Goal: Transaction & Acquisition: Purchase product/service

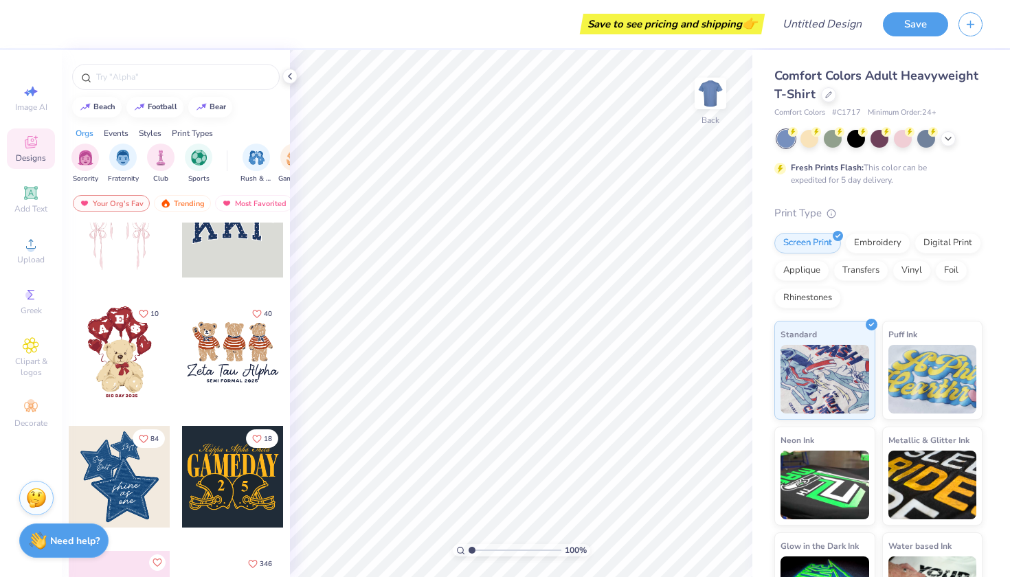
scroll to position [54, 0]
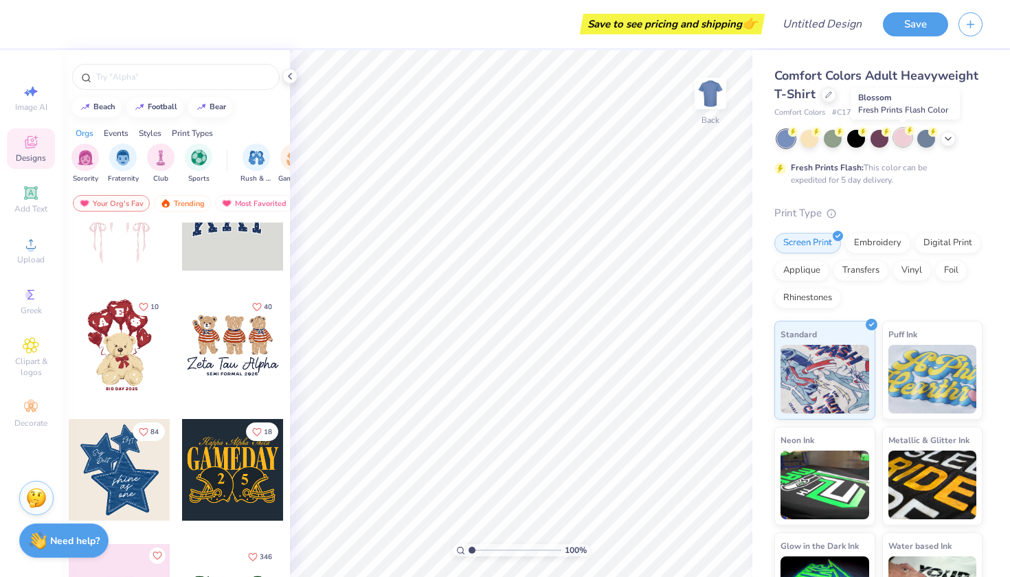
click at [899, 145] on div at bounding box center [903, 137] width 18 height 18
click at [949, 137] on icon at bounding box center [948, 137] width 11 height 11
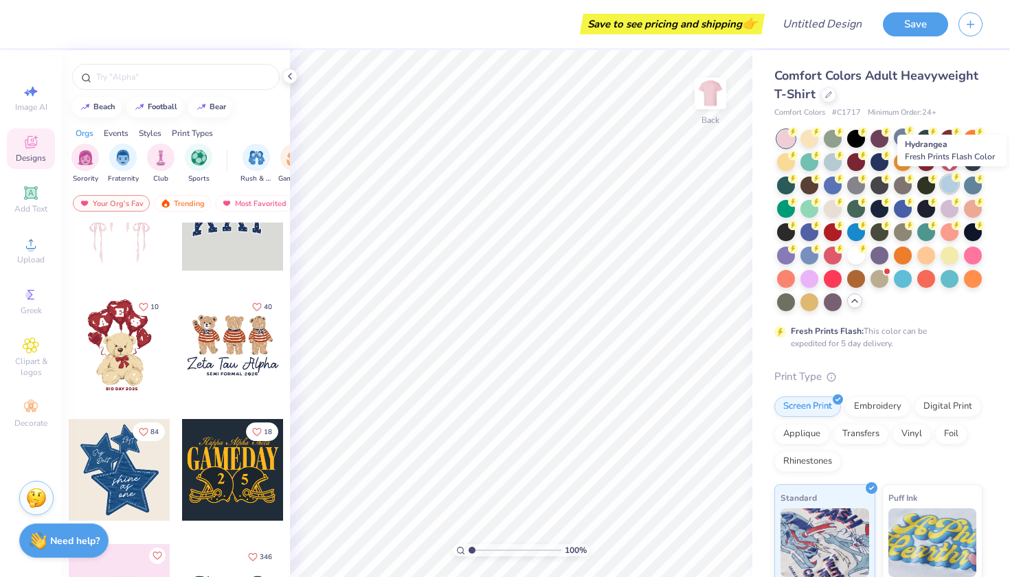
click at [949, 183] on div at bounding box center [949, 184] width 18 height 18
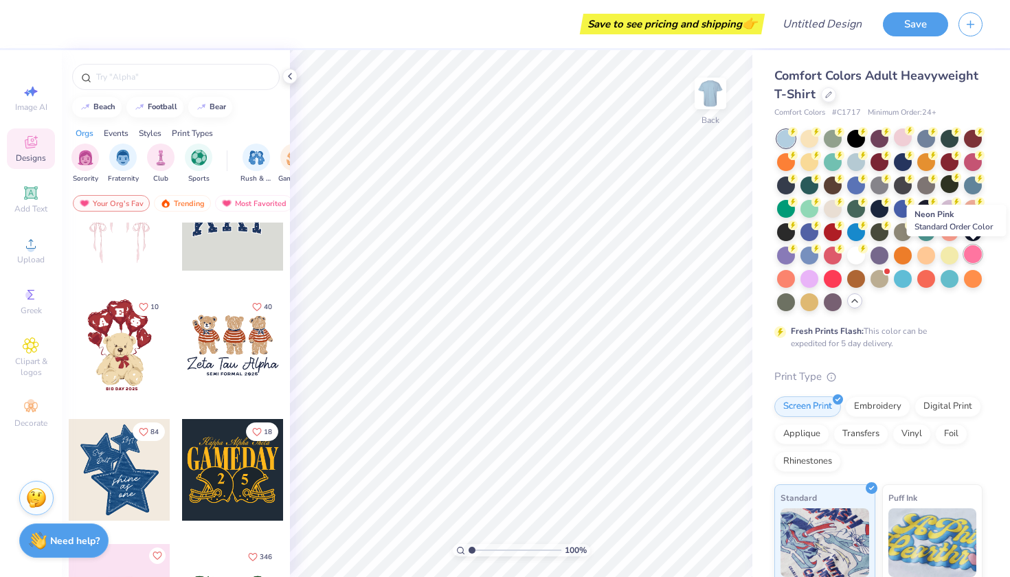
click at [971, 253] on div at bounding box center [973, 254] width 18 height 18
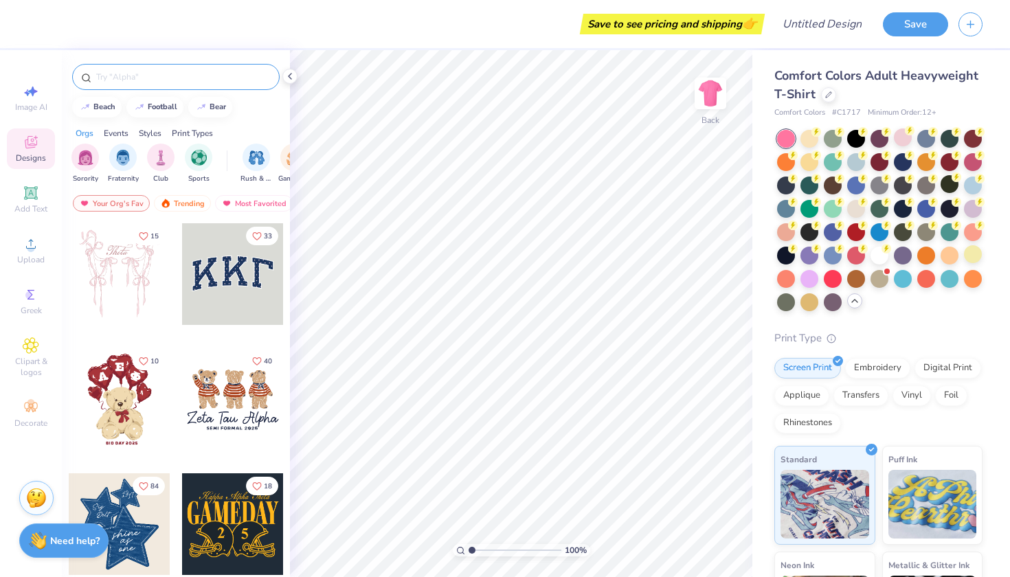
scroll to position [0, 0]
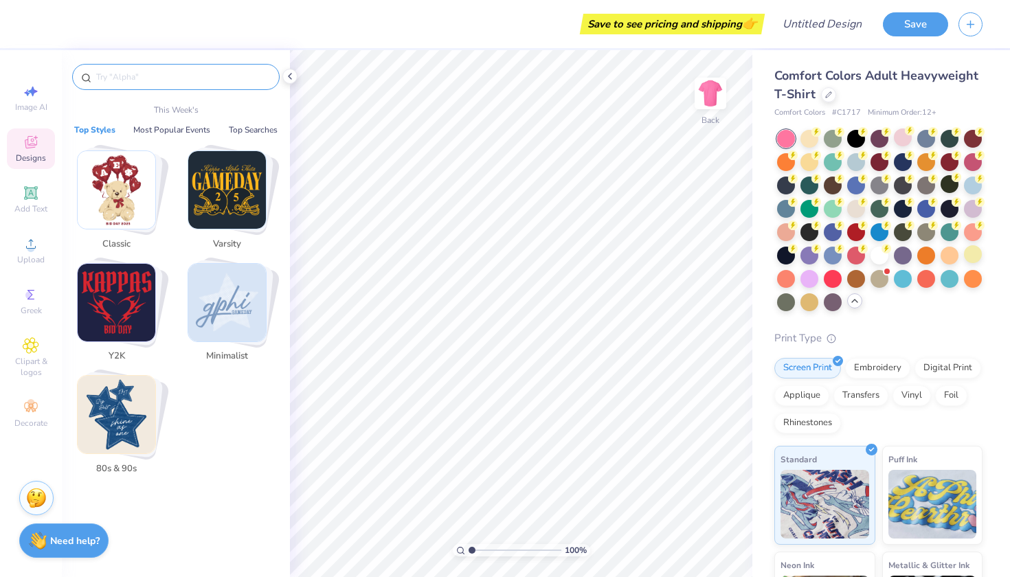
click at [120, 78] on input "text" at bounding box center [183, 77] width 176 height 14
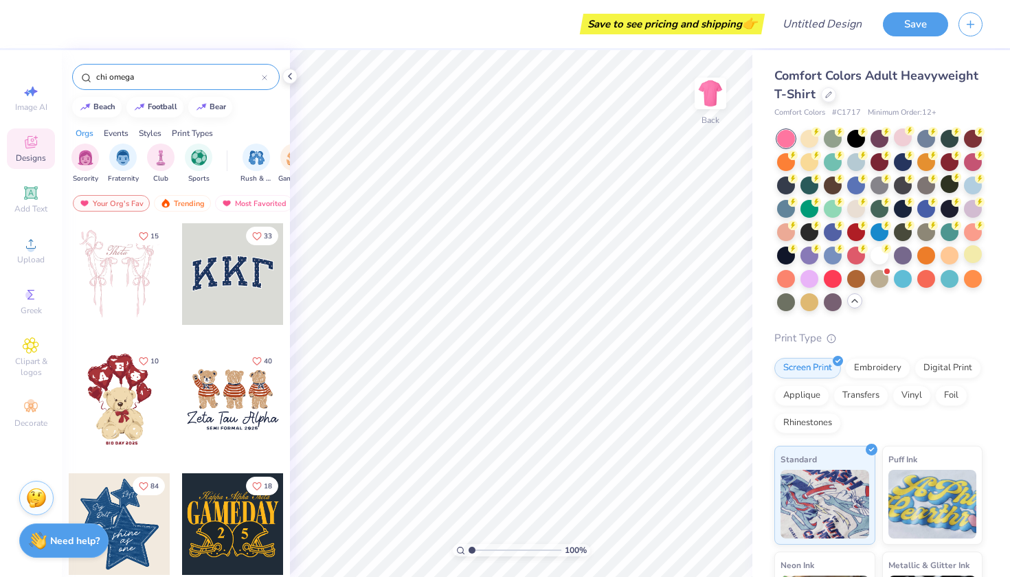
type input "chi omega"
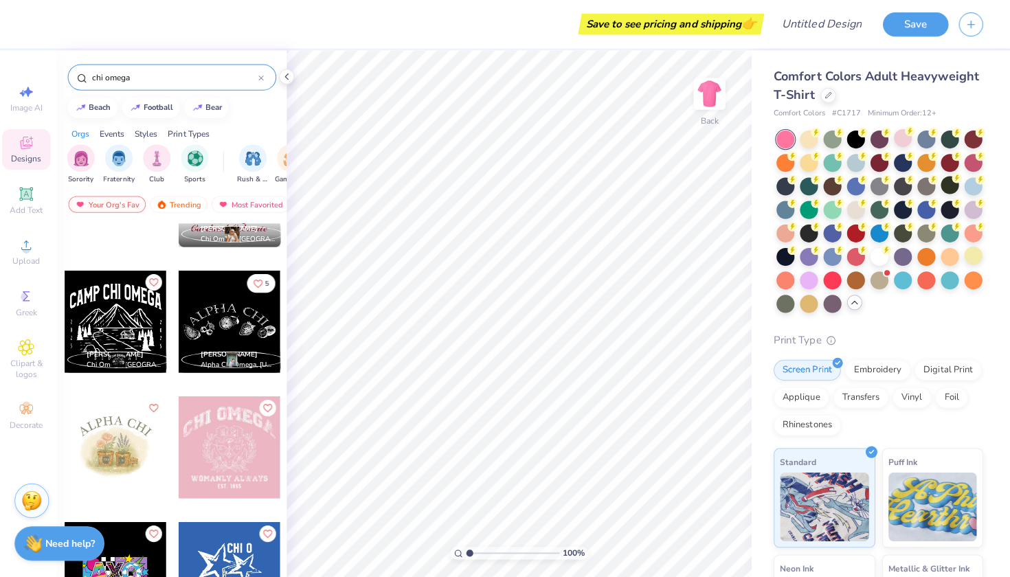
scroll to position [1127, 0]
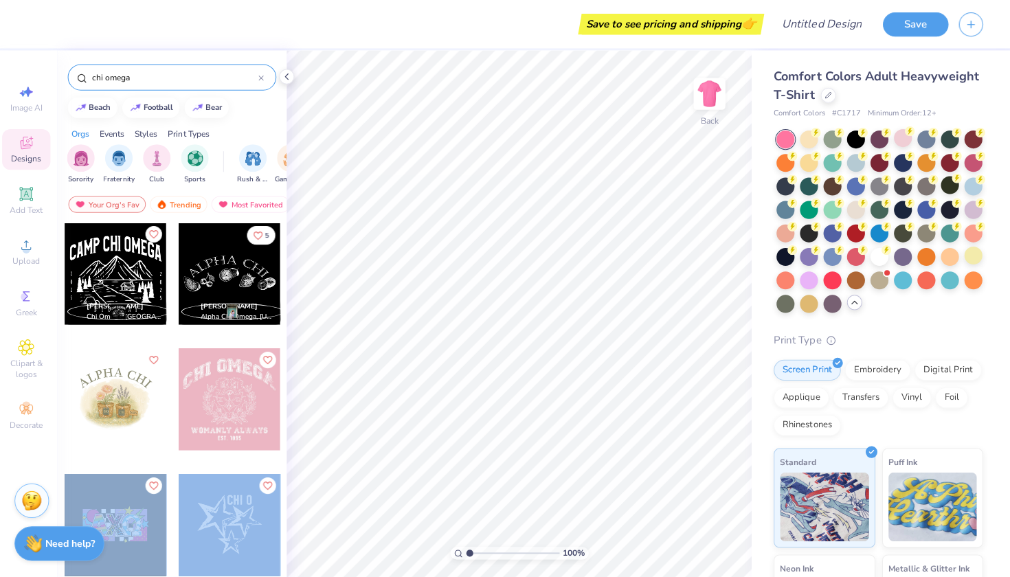
click at [490, 346] on div "Save to see pricing and shipping 👉 Design Title Save Image AI Designs Add Text …" at bounding box center [505, 288] width 1010 height 577
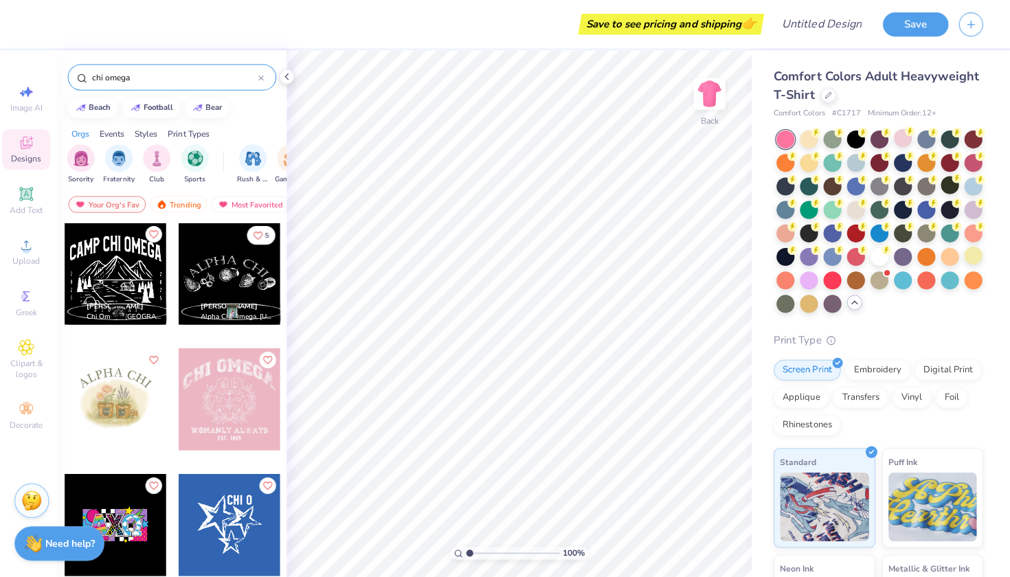
click at [234, 383] on div at bounding box center [233, 397] width 102 height 102
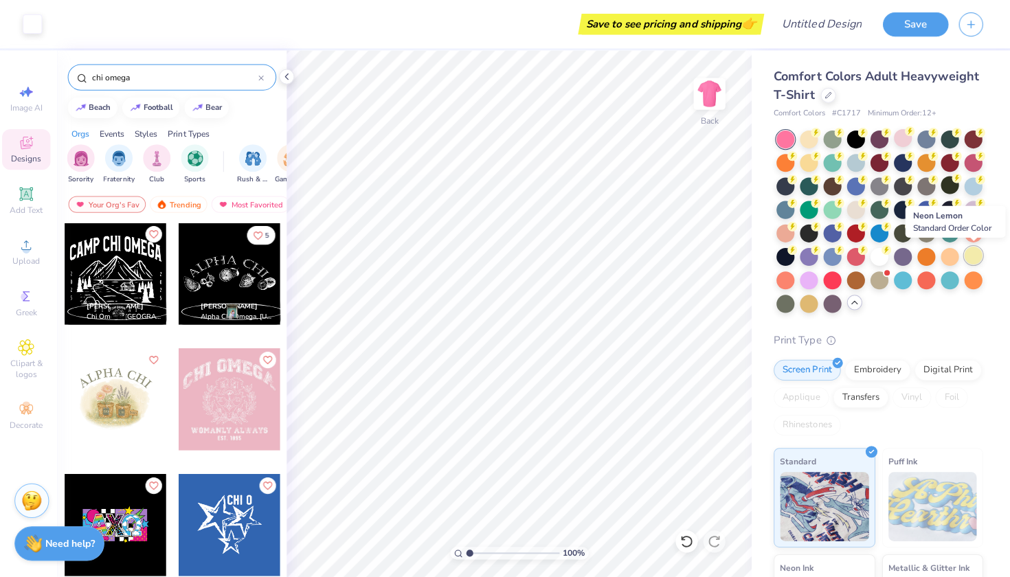
click at [967, 256] on div at bounding box center [973, 254] width 18 height 18
click at [969, 250] on div at bounding box center [973, 254] width 18 height 18
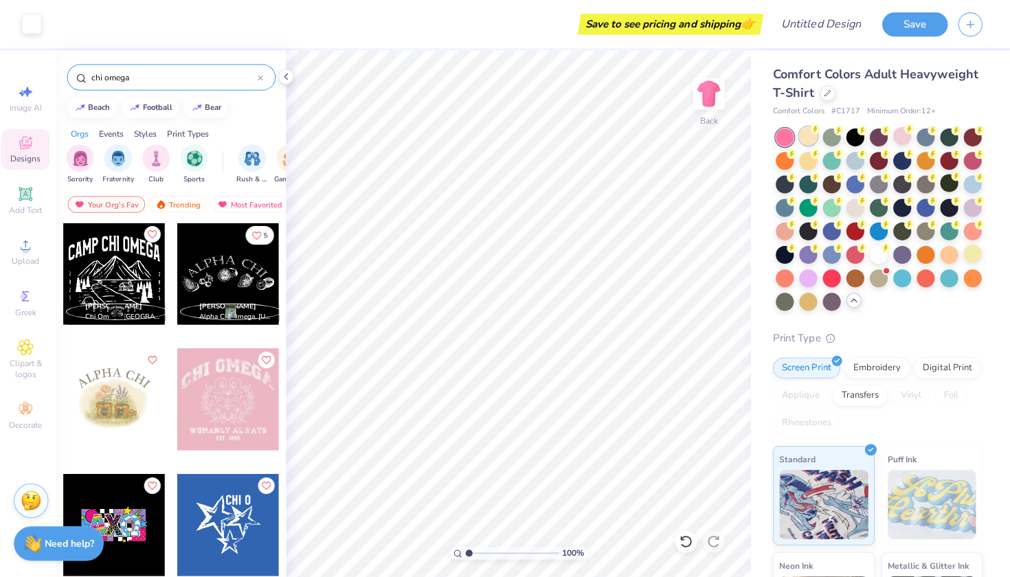
click at [804, 135] on div at bounding box center [809, 135] width 18 height 18
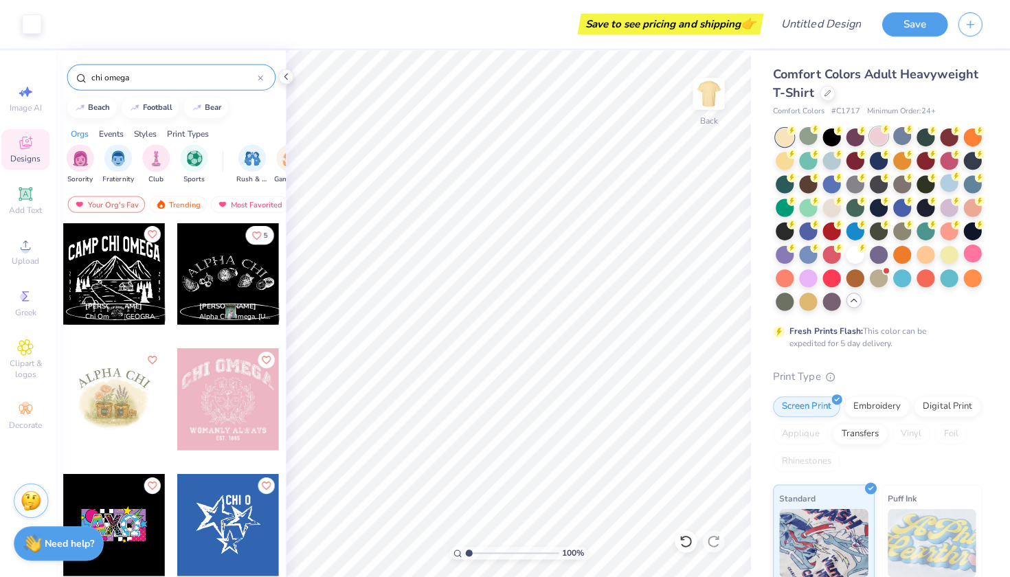
click at [802, 136] on div at bounding box center [809, 135] width 18 height 18
click at [872, 135] on div at bounding box center [879, 135] width 18 height 18
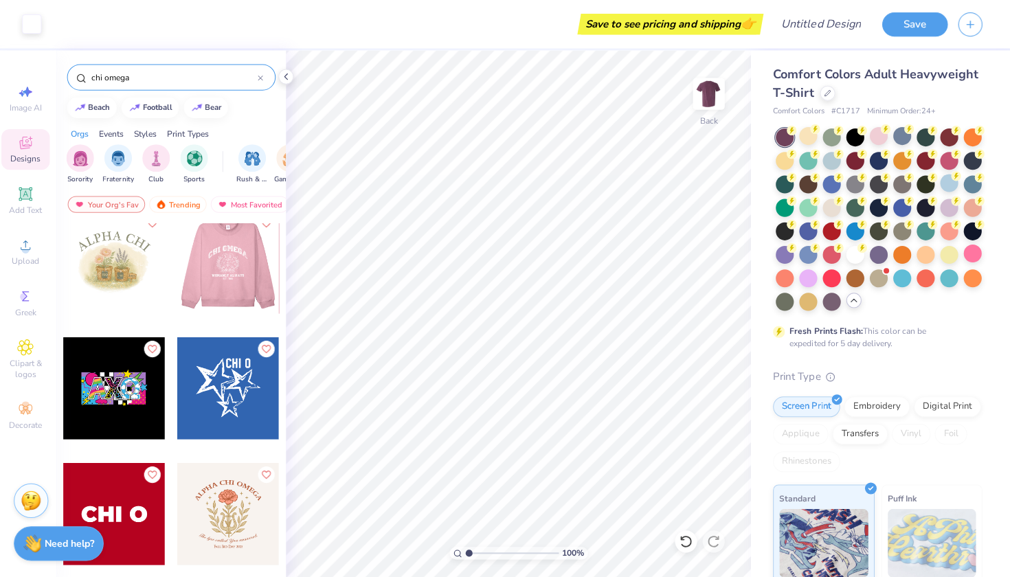
scroll to position [1264, 0]
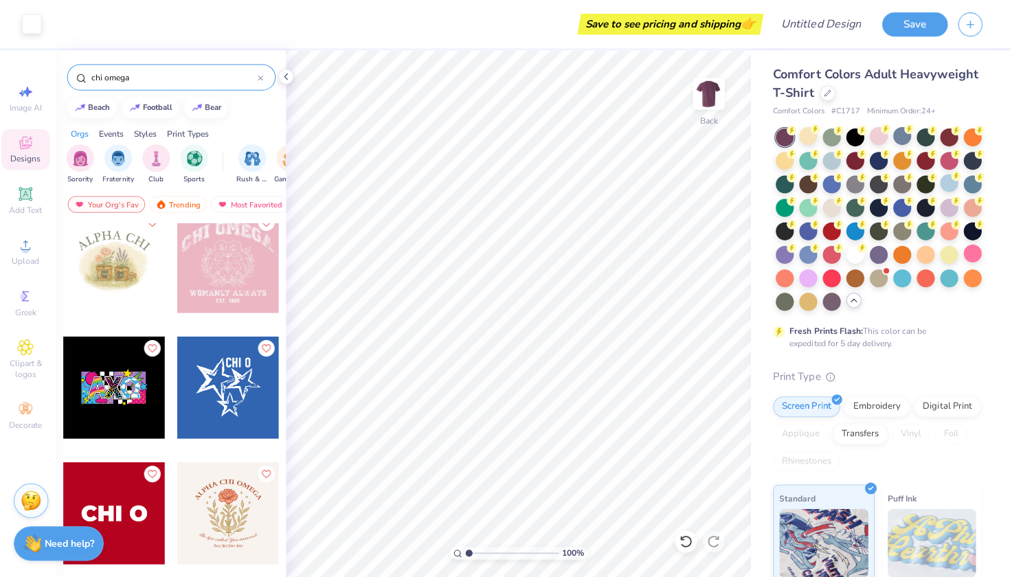
drag, startPoint x: 227, startPoint y: 385, endPoint x: 249, endPoint y: 385, distance: 22.0
click at [249, 385] on div at bounding box center [334, 386] width 305 height 102
